Goal: Task Accomplishment & Management: Use online tool/utility

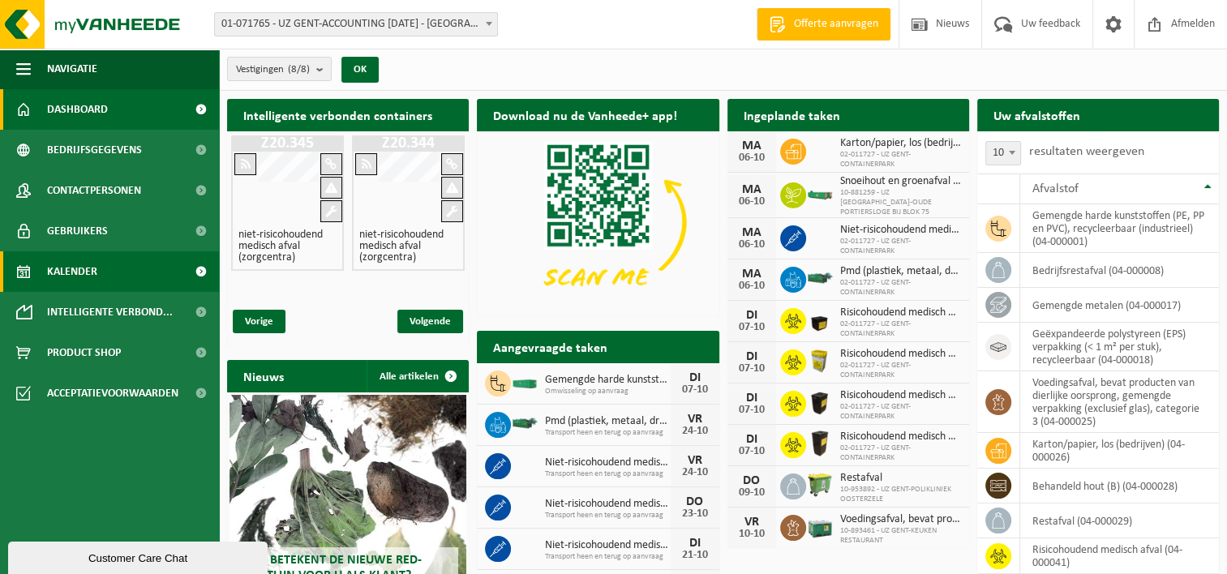
click at [47, 277] on span "Kalender" at bounding box center [72, 271] width 50 height 41
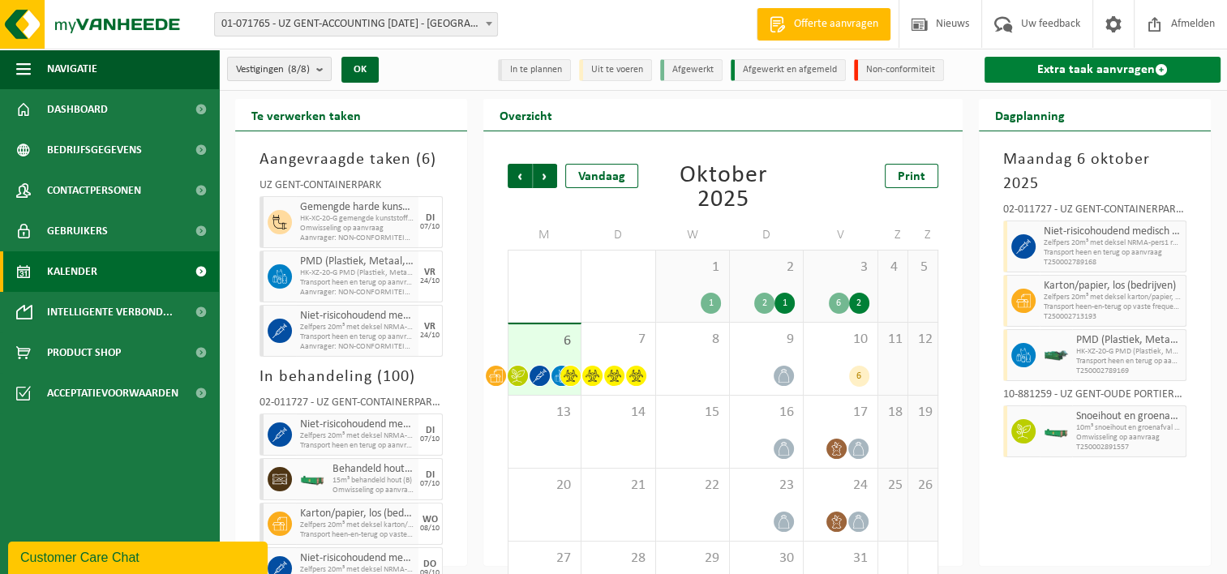
click at [1118, 68] on link "Extra taak aanvragen" at bounding box center [1103, 70] width 236 height 26
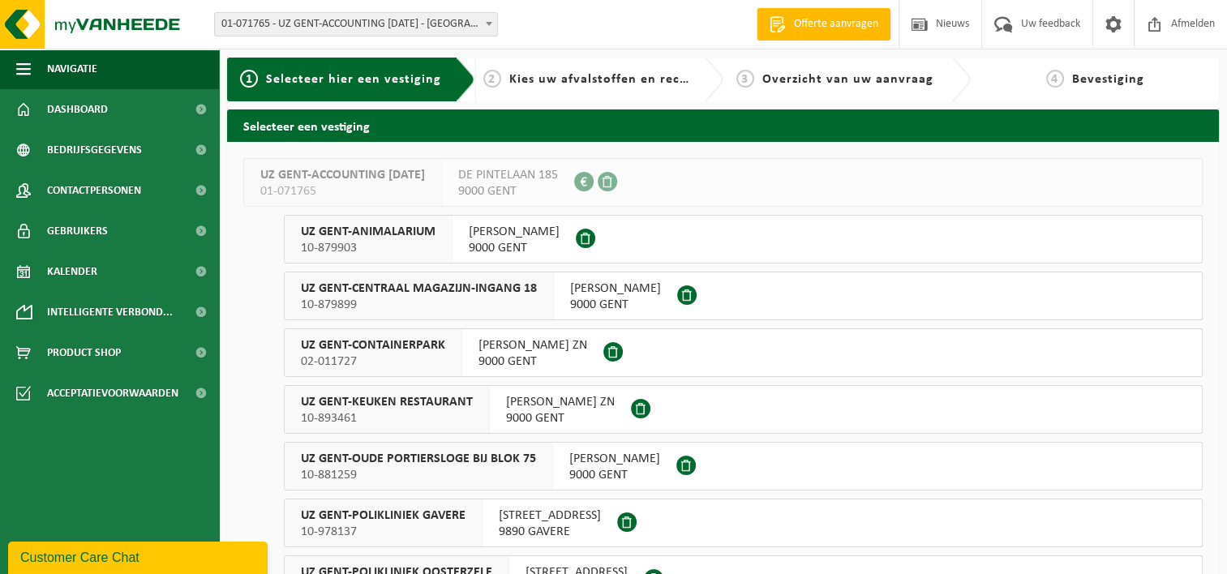
click at [409, 345] on span "UZ GENT-CONTAINERPARK" at bounding box center [373, 345] width 144 height 16
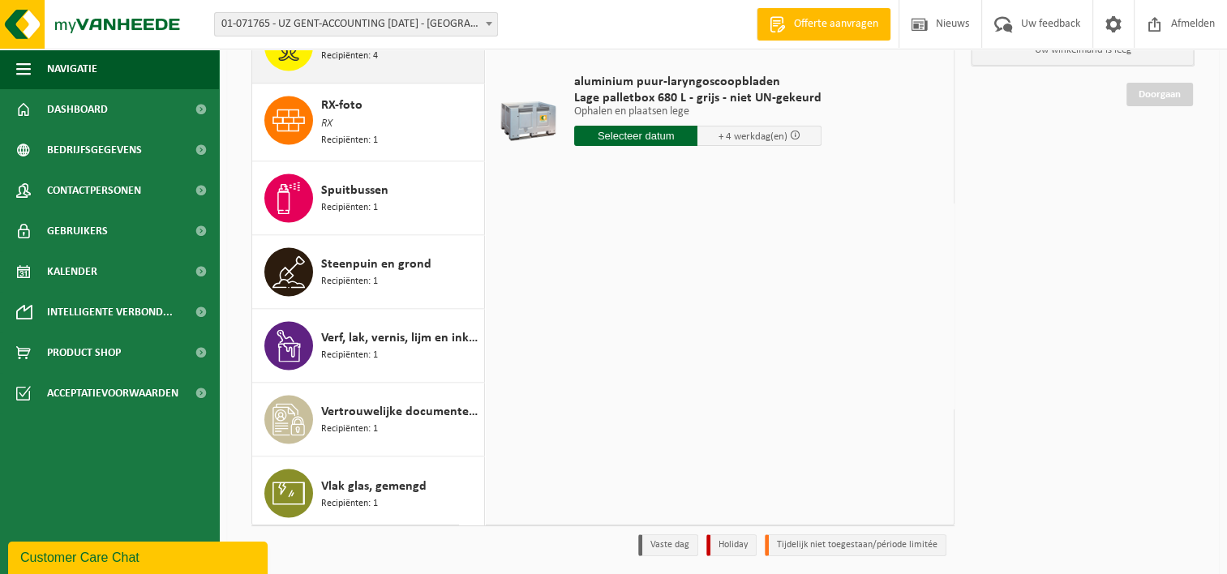
scroll to position [217, 0]
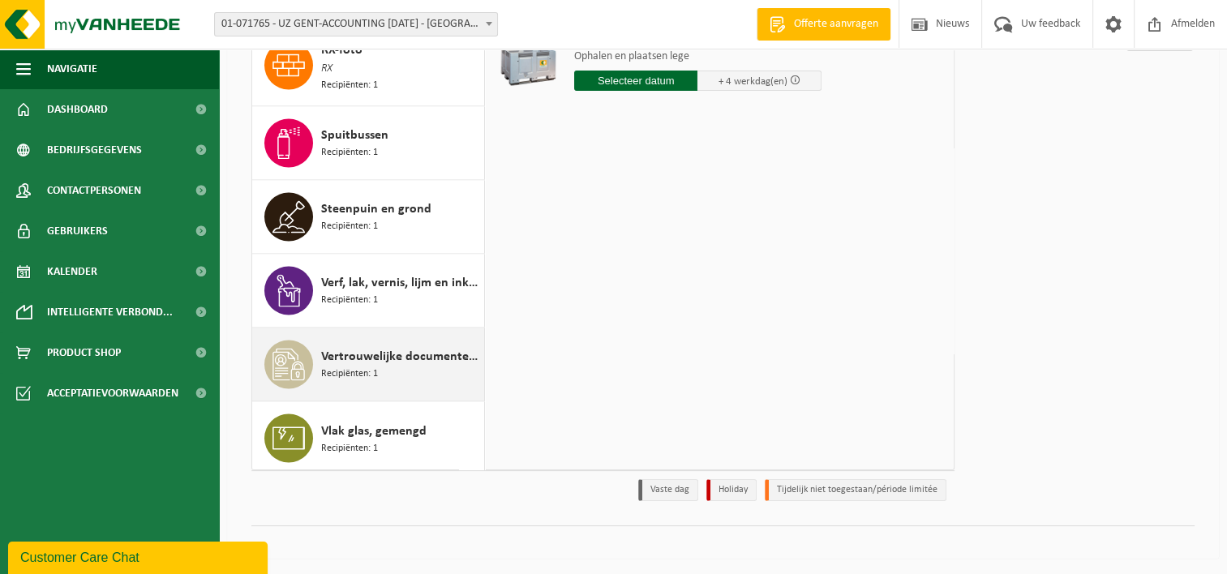
click at [410, 357] on span "Vertrouwelijke documenten (recyclage)" at bounding box center [400, 356] width 159 height 19
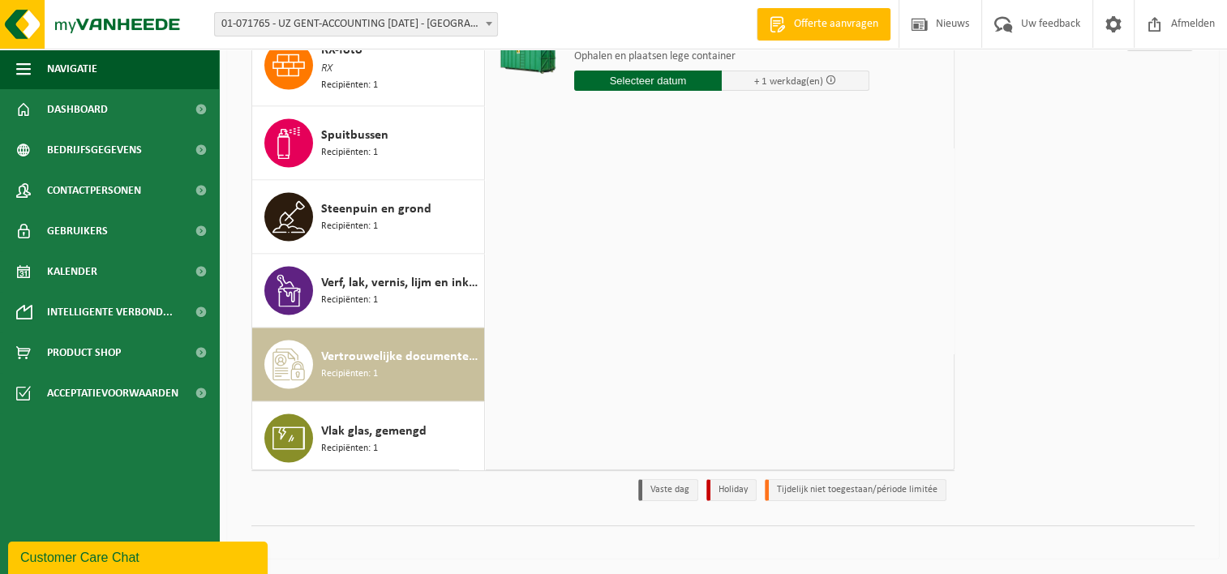
click at [676, 80] on input "text" at bounding box center [648, 81] width 148 height 20
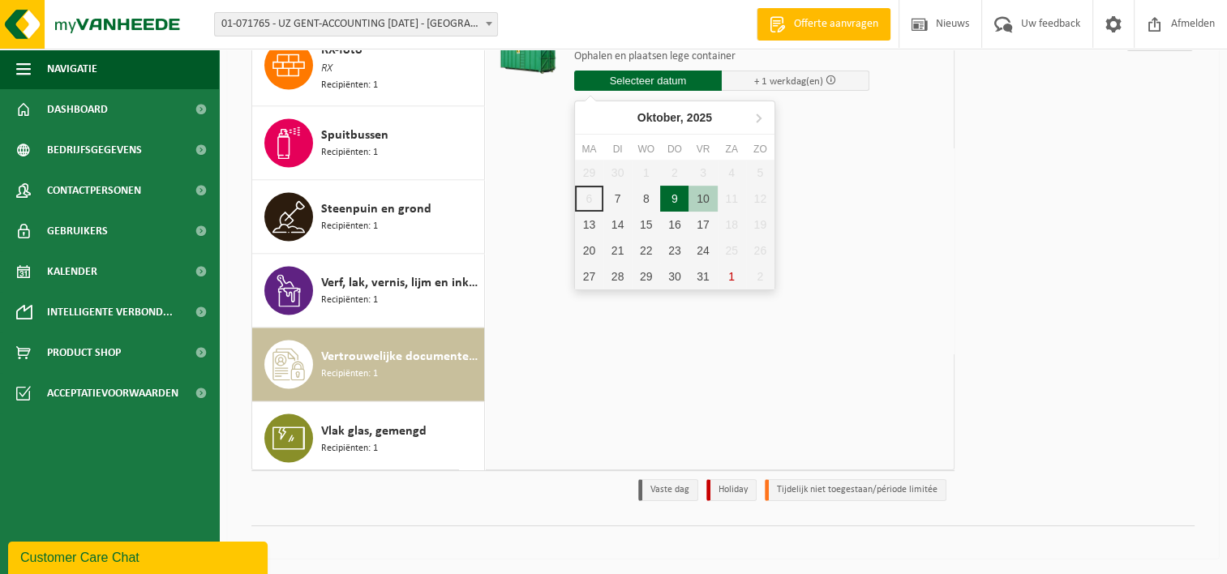
click at [678, 193] on div "9" at bounding box center [674, 199] width 28 height 26
type input "Van 2025-10-09"
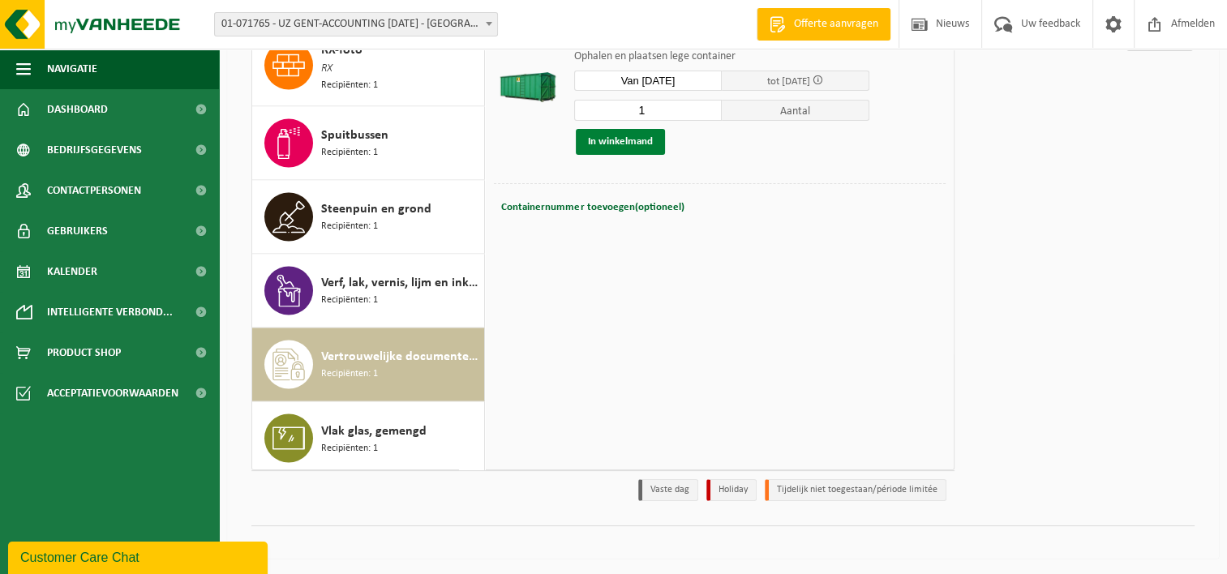
click at [629, 143] on button "In winkelmand" at bounding box center [620, 142] width 89 height 26
click at [1155, 109] on link "Doorgaan" at bounding box center [1160, 109] width 67 height 24
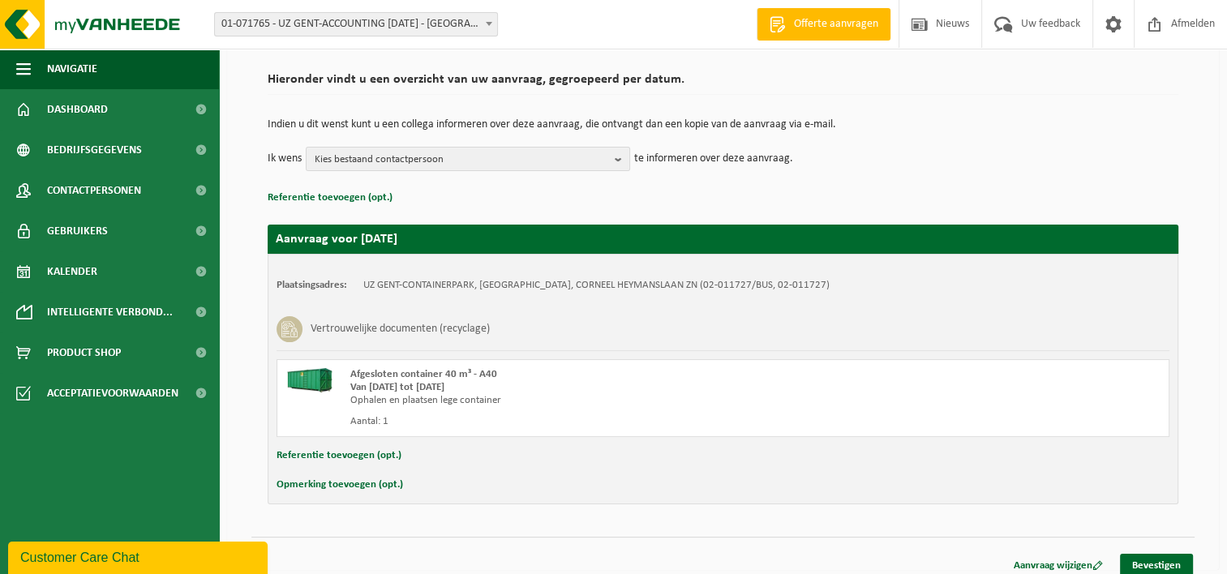
scroll to position [120, 0]
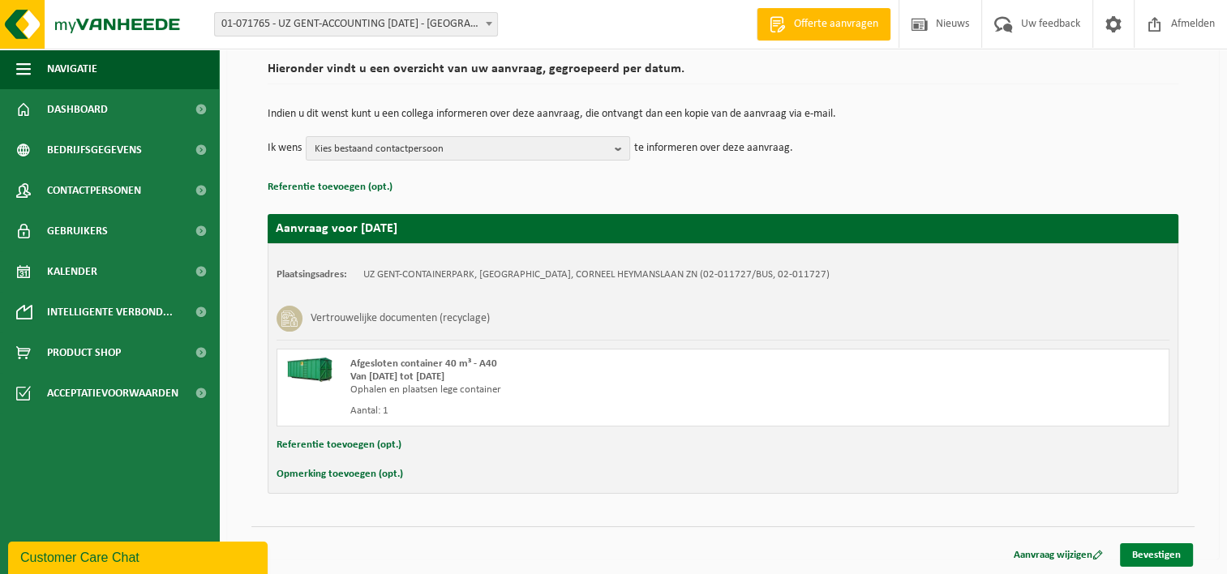
click at [1161, 551] on link "Bevestigen" at bounding box center [1156, 555] width 73 height 24
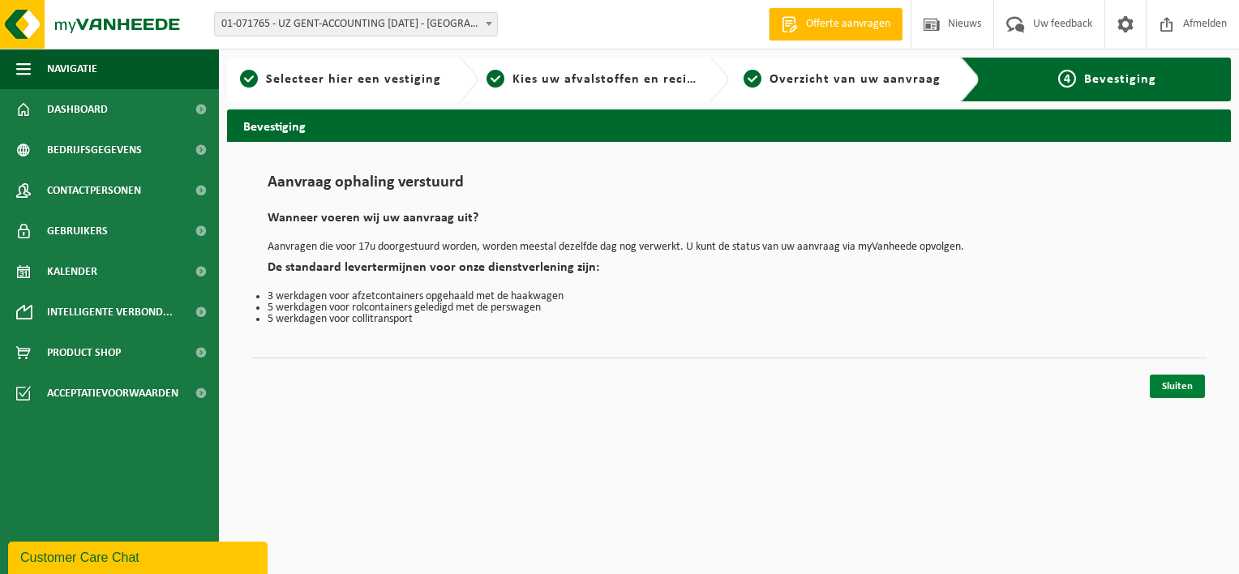
click at [1171, 386] on link "Sluiten" at bounding box center [1177, 387] width 55 height 24
